Goal: Task Accomplishment & Management: Use online tool/utility

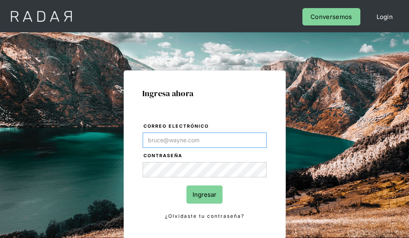
type input "[EMAIL_ADDRESS][PERSON_NAME][DOMAIN_NAME]"
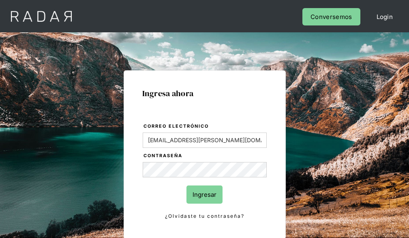
click at [204, 195] on input "Ingresar" at bounding box center [204, 195] width 36 height 18
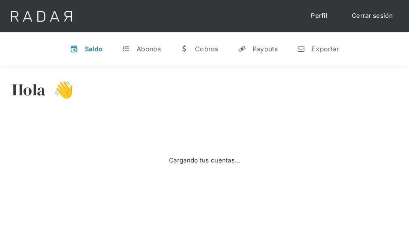
select select "7"
click at [317, 49] on div "Exportar" at bounding box center [324, 49] width 27 height 8
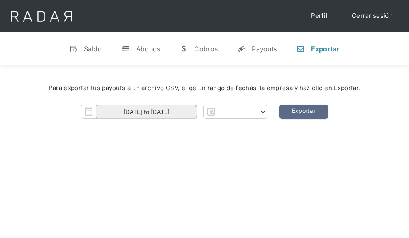
select select "prontopaga"
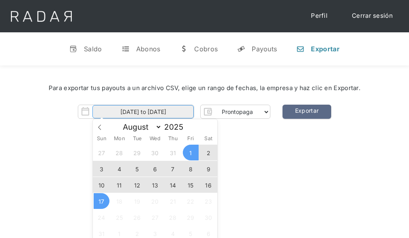
click at [143, 112] on input "01-08-2025 to 17-08-2025" at bounding box center [142, 111] width 101 height 13
click at [208, 185] on span "16" at bounding box center [208, 185] width 16 height 16
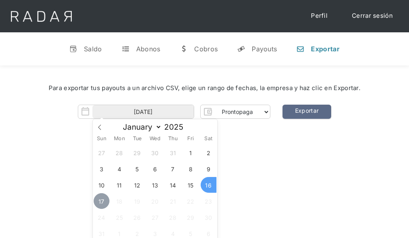
click at [101, 202] on span "17" at bounding box center [102, 202] width 16 height 16
type input "16-08-2025 to 17-08-2025"
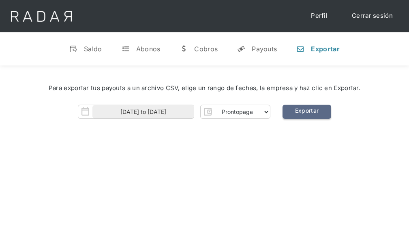
click at [306, 112] on link "Exportar" at bounding box center [306, 112] width 49 height 14
